Goal: Task Accomplishment & Management: Manage account settings

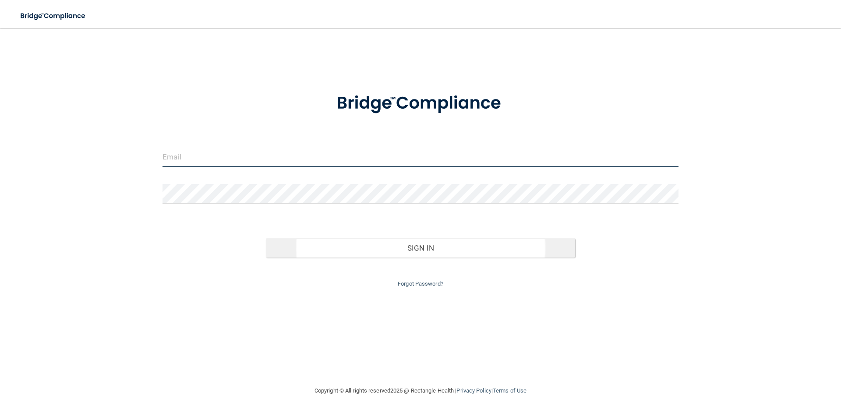
type input "[EMAIL_ADDRESS][DOMAIN_NAME]"
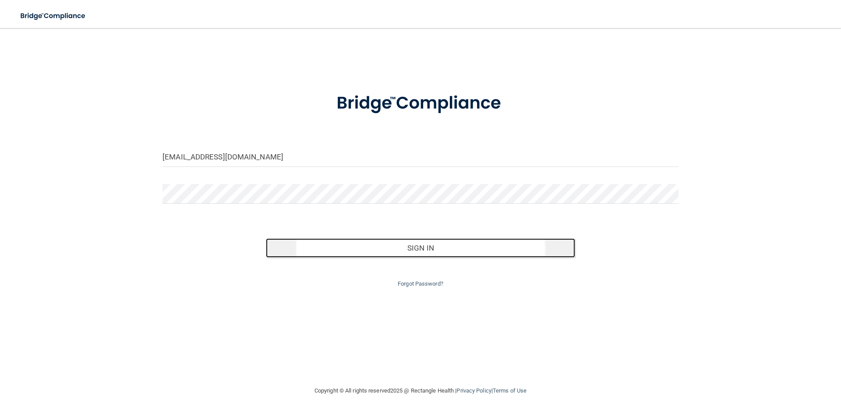
click at [398, 247] on button "Sign In" at bounding box center [421, 247] width 310 height 19
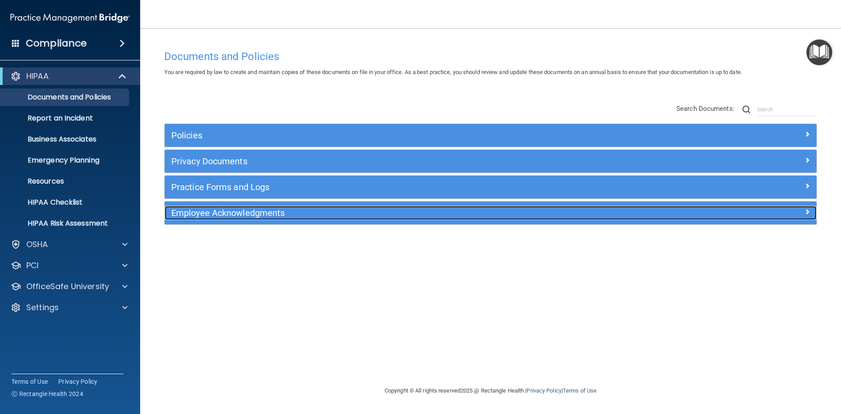
click at [227, 215] on h5 "Employee Acknowledgments" at bounding box center [409, 213] width 476 height 10
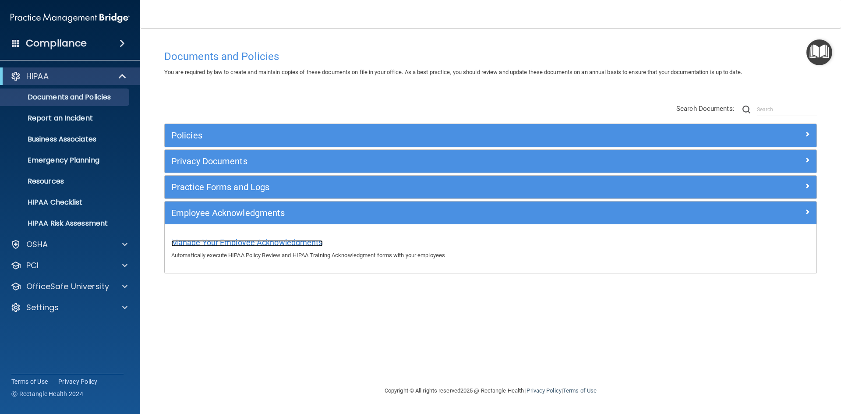
click at [221, 242] on span "Manage Your Employee Acknowledgments" at bounding box center [247, 242] width 152 height 9
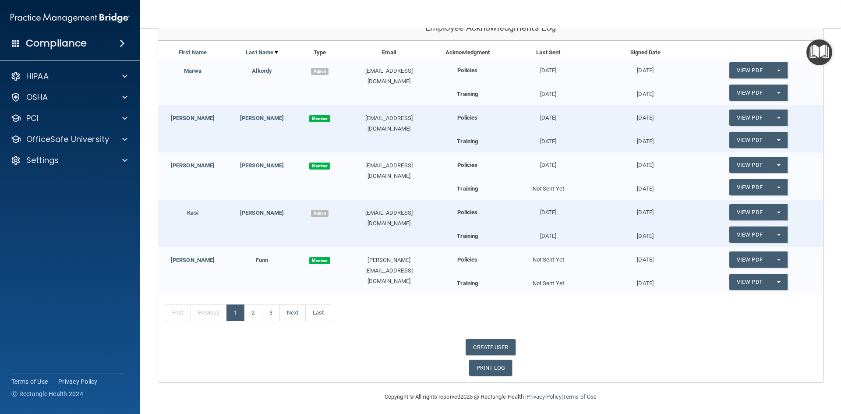
scroll to position [122, 0]
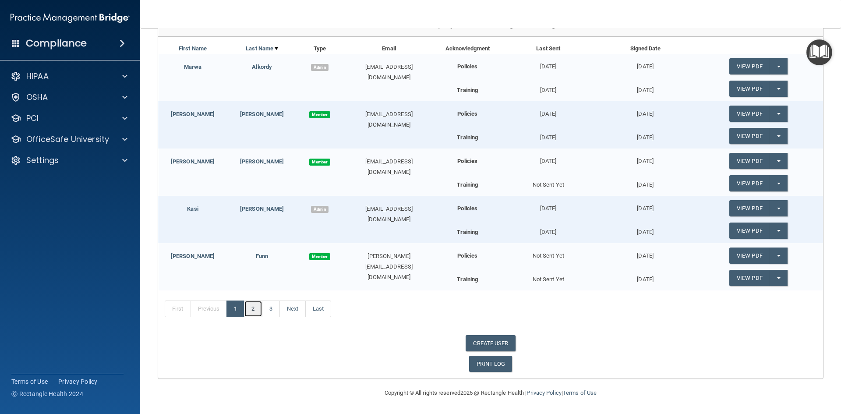
click at [254, 307] on link "2" at bounding box center [253, 308] width 18 height 17
click at [276, 308] on link "3" at bounding box center [271, 308] width 18 height 17
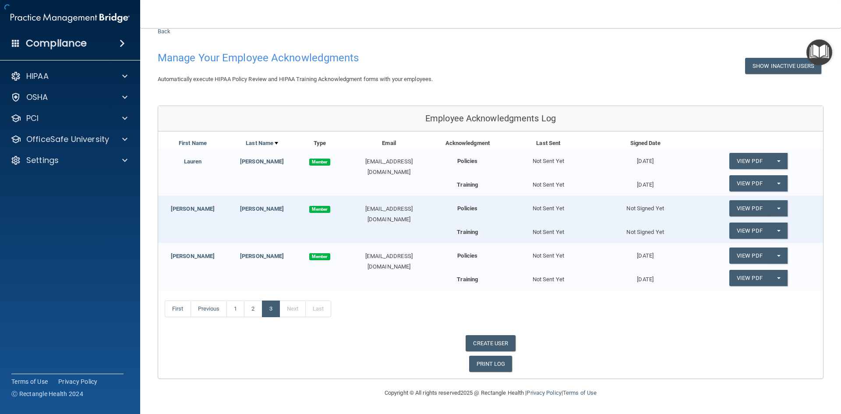
scroll to position [27, 0]
click at [761, 207] on link "View PDF" at bounding box center [749, 208] width 40 height 16
click at [185, 208] on link "Nelya" at bounding box center [193, 208] width 44 height 7
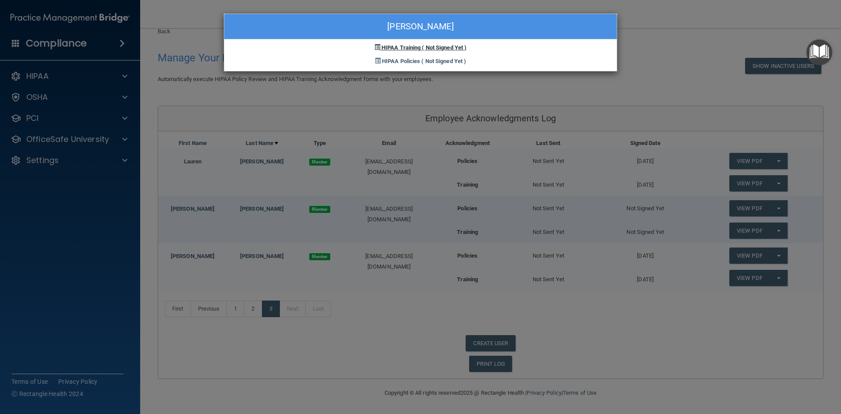
click at [404, 48] on span "HIPAA Training" at bounding box center [401, 47] width 39 height 7
click at [425, 49] on span "( Not Signed Yet )" at bounding box center [444, 47] width 45 height 7
click at [428, 56] on div "HIPAA Policies ( Not Signed Yet )" at bounding box center [420, 60] width 392 height 14
click at [428, 59] on span "( Not Signed Yet )" at bounding box center [443, 61] width 45 height 7
click at [608, 32] on div "Nelya Shastov" at bounding box center [420, 26] width 392 height 25
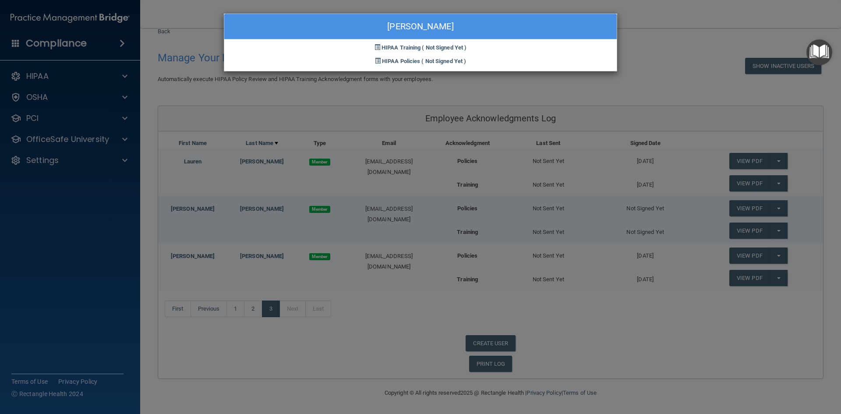
click at [116, 149] on div "Nelya Shastov HIPAA Training ( Not Signed Yet ) HIPAA Policies ( Not Signed Yet…" at bounding box center [420, 207] width 841 height 414
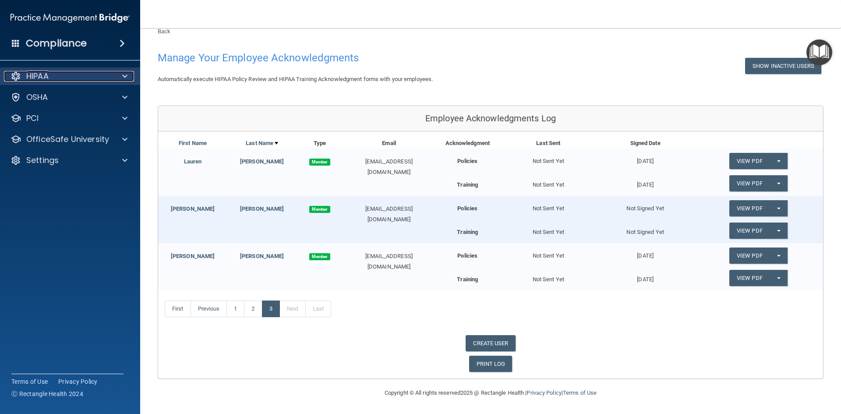
click at [49, 78] on p "HIPAA" at bounding box center [37, 76] width 22 height 11
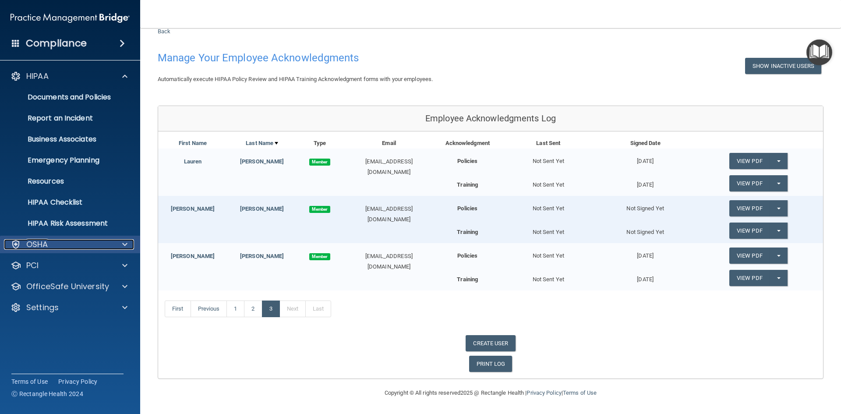
click at [46, 243] on p "OSHA" at bounding box center [37, 244] width 22 height 11
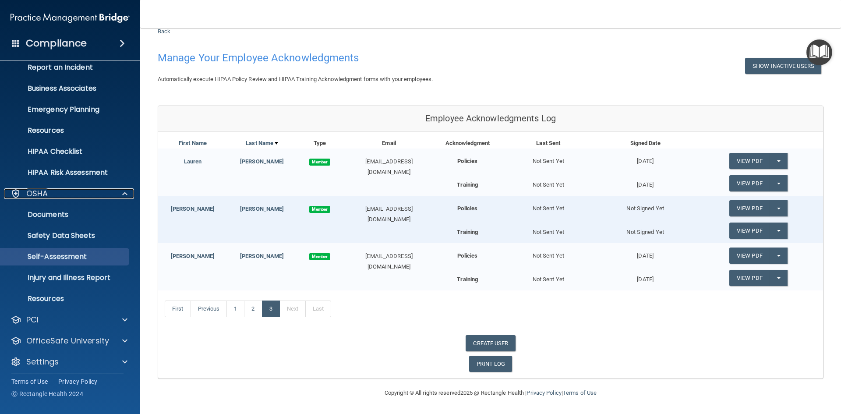
scroll to position [55, 0]
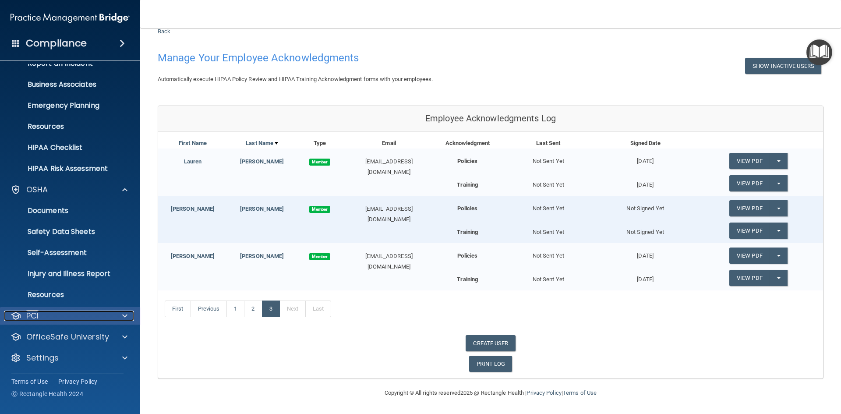
click at [115, 315] on div at bounding box center [124, 316] width 22 height 11
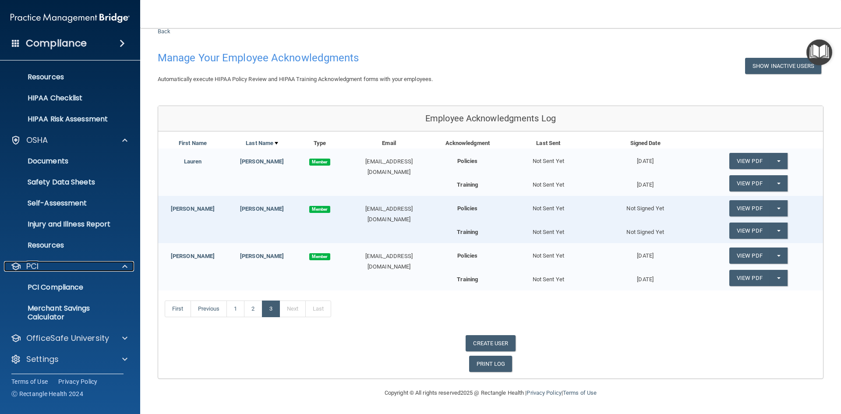
scroll to position [106, 0]
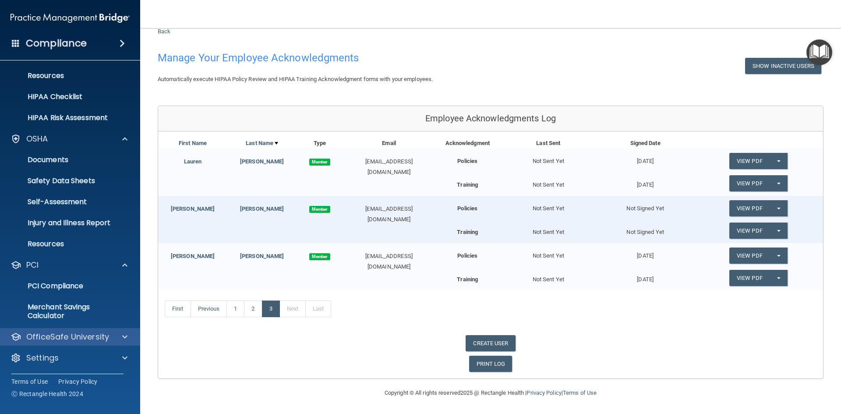
click at [123, 329] on div "OfficeSafe University" at bounding box center [70, 337] width 141 height 18
drag, startPoint x: 102, startPoint y: 357, endPoint x: 110, endPoint y: 346, distance: 13.9
click at [102, 357] on div "Settings" at bounding box center [58, 358] width 109 height 11
click at [120, 357] on div at bounding box center [124, 358] width 22 height 11
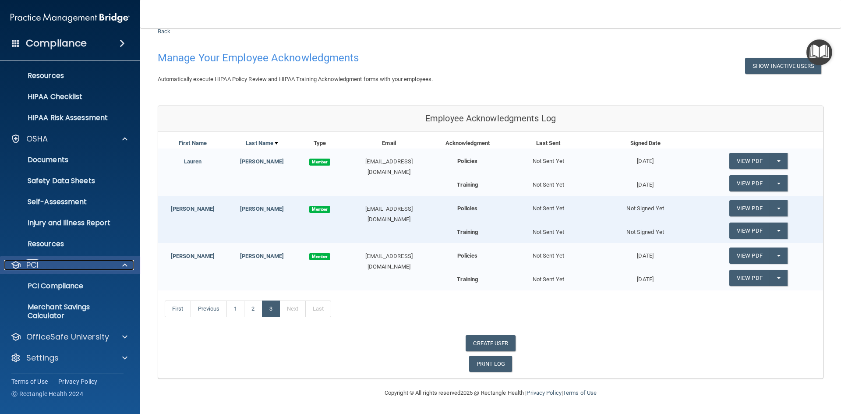
click at [128, 264] on div at bounding box center [124, 265] width 22 height 11
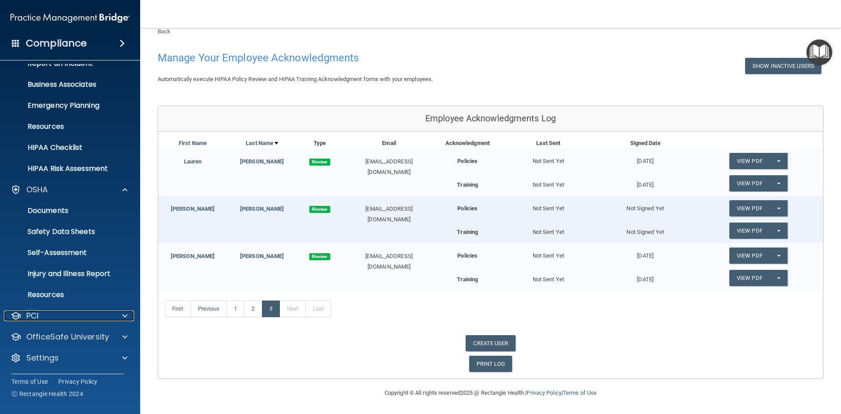
scroll to position [55, 0]
click at [127, 189] on span at bounding box center [124, 189] width 5 height 11
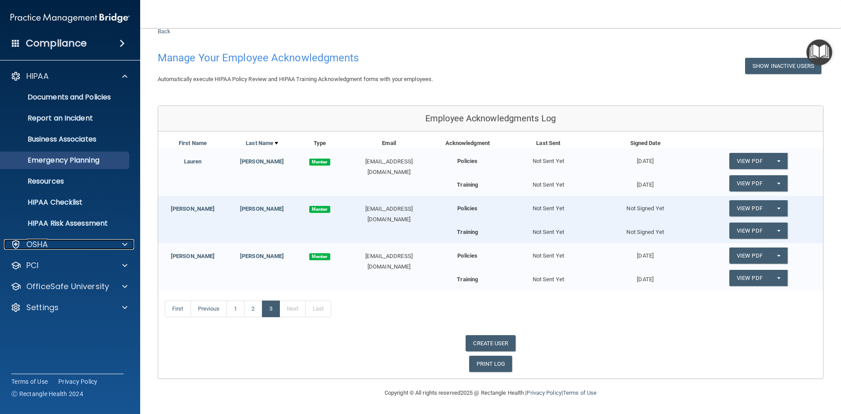
scroll to position [0, 0]
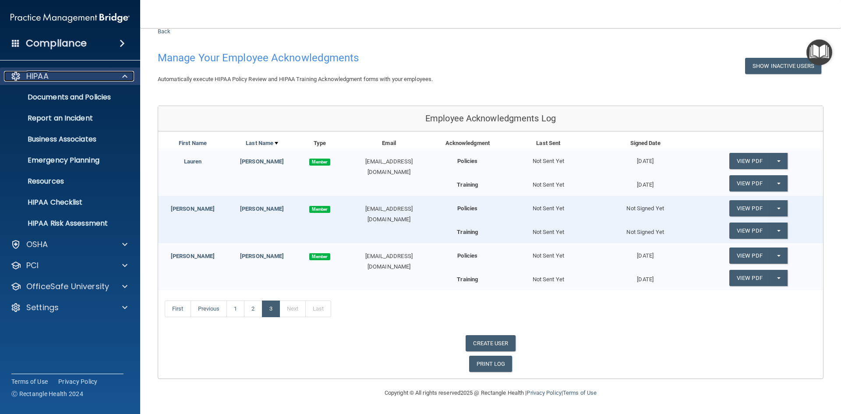
click at [124, 75] on span at bounding box center [124, 76] width 5 height 11
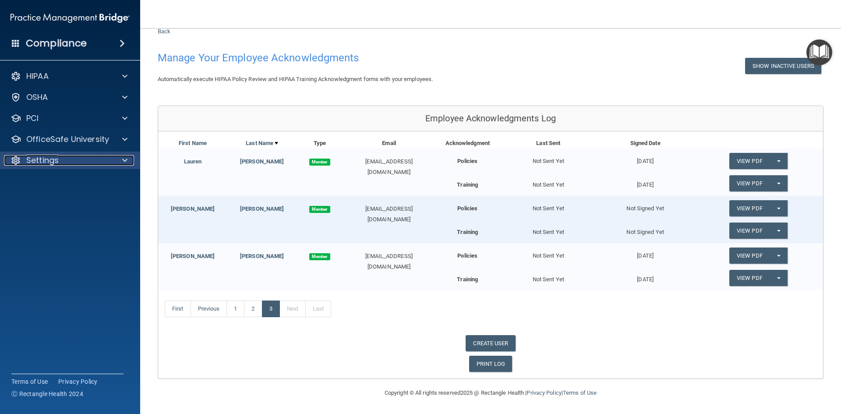
click at [127, 158] on span at bounding box center [124, 160] width 5 height 11
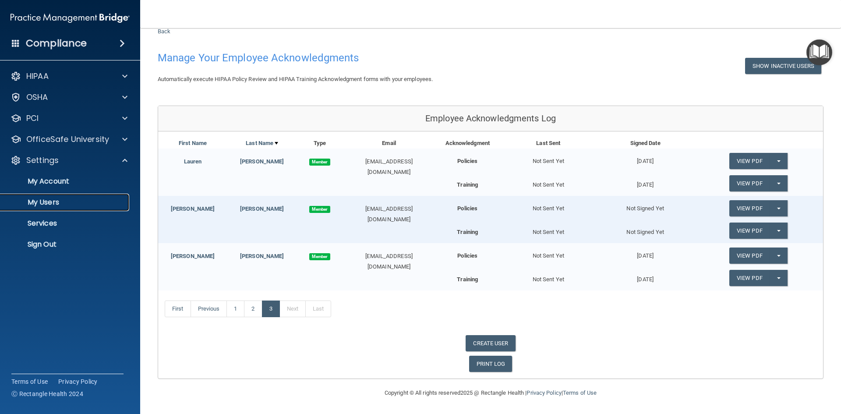
click at [39, 199] on p "My Users" at bounding box center [66, 202] width 120 height 9
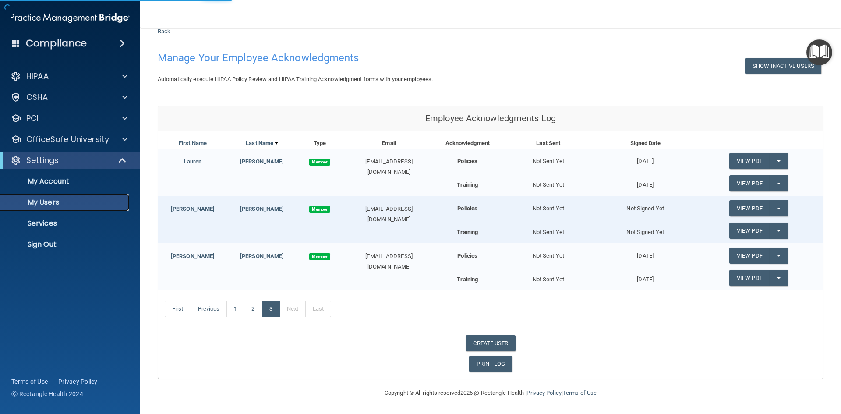
scroll to position [94, 0]
select select "20"
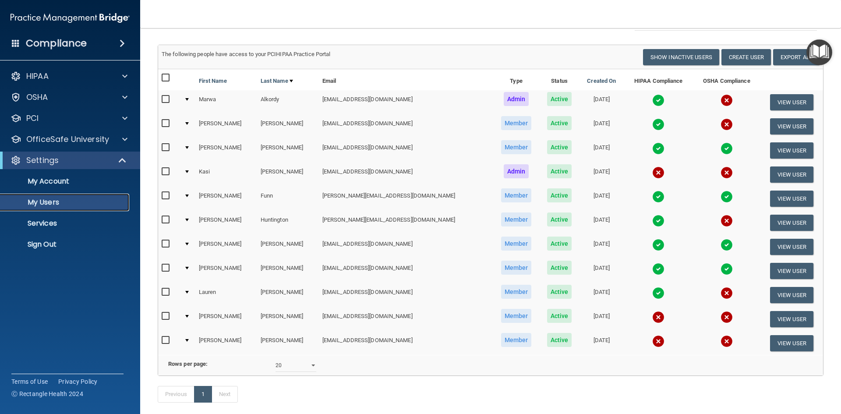
scroll to position [88, 0]
